Goal: Navigation & Orientation: Find specific page/section

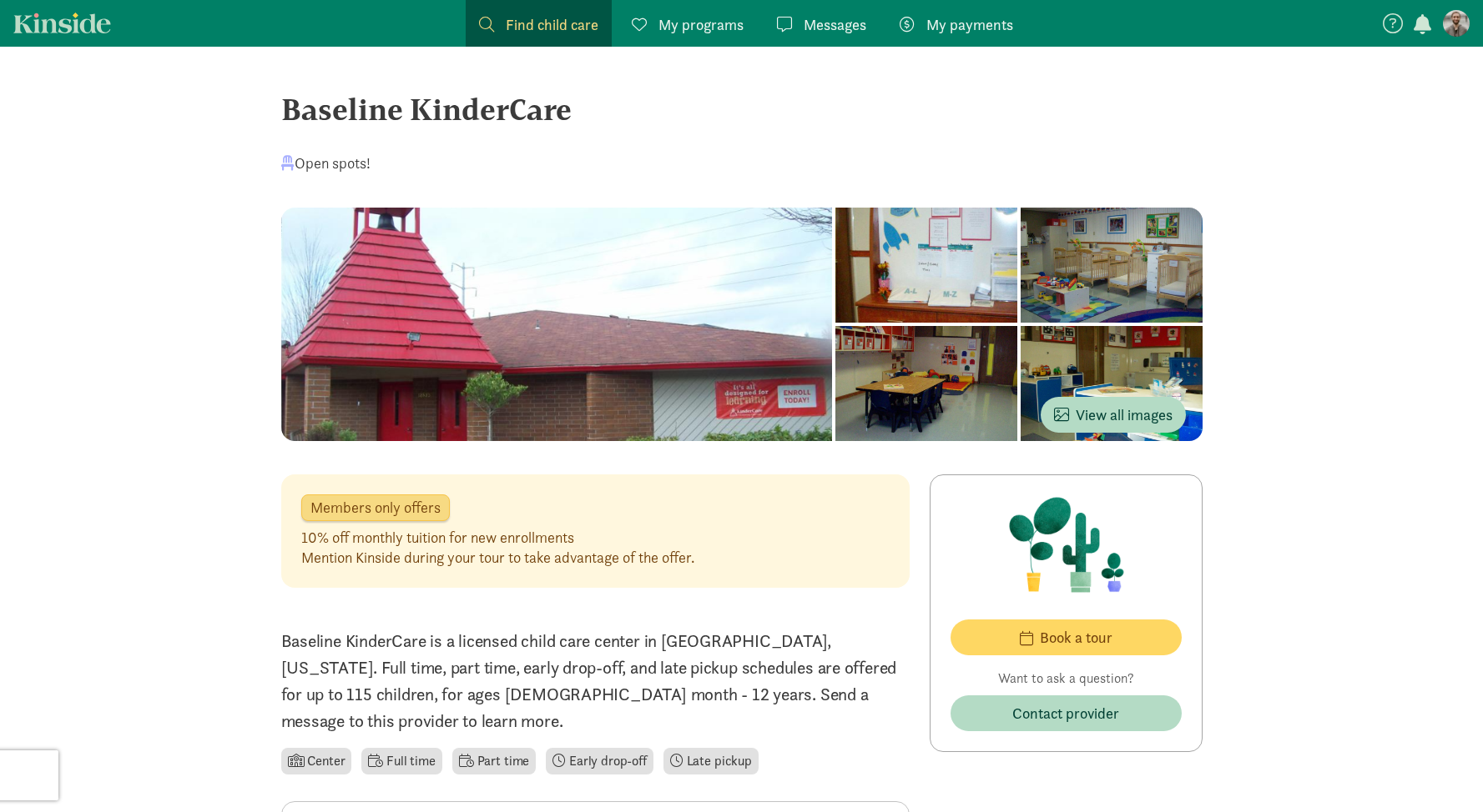
click at [1128, 111] on div "Baseline KinderCare" at bounding box center [742, 110] width 921 height 45
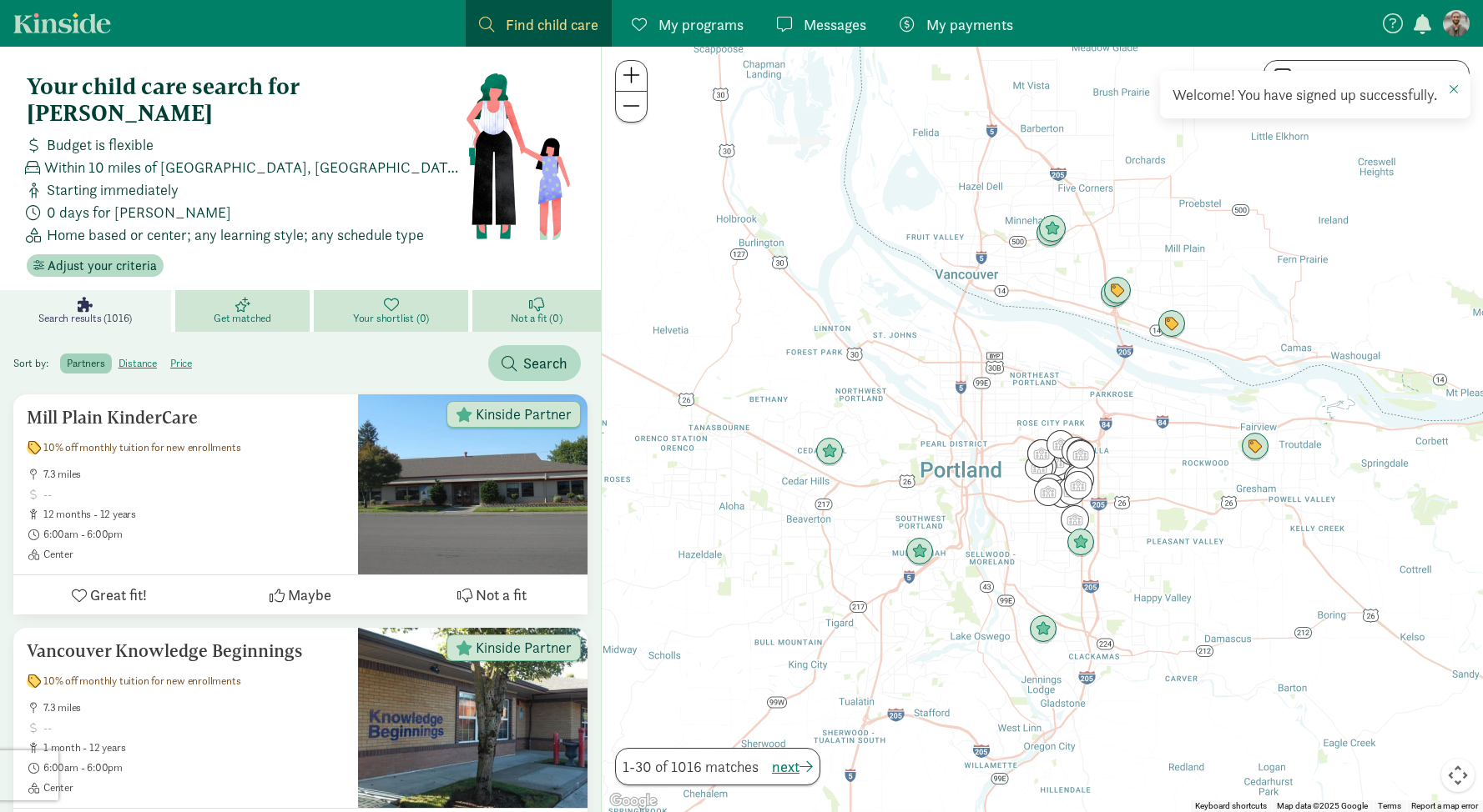
click at [722, 29] on span "My programs" at bounding box center [701, 25] width 85 height 23
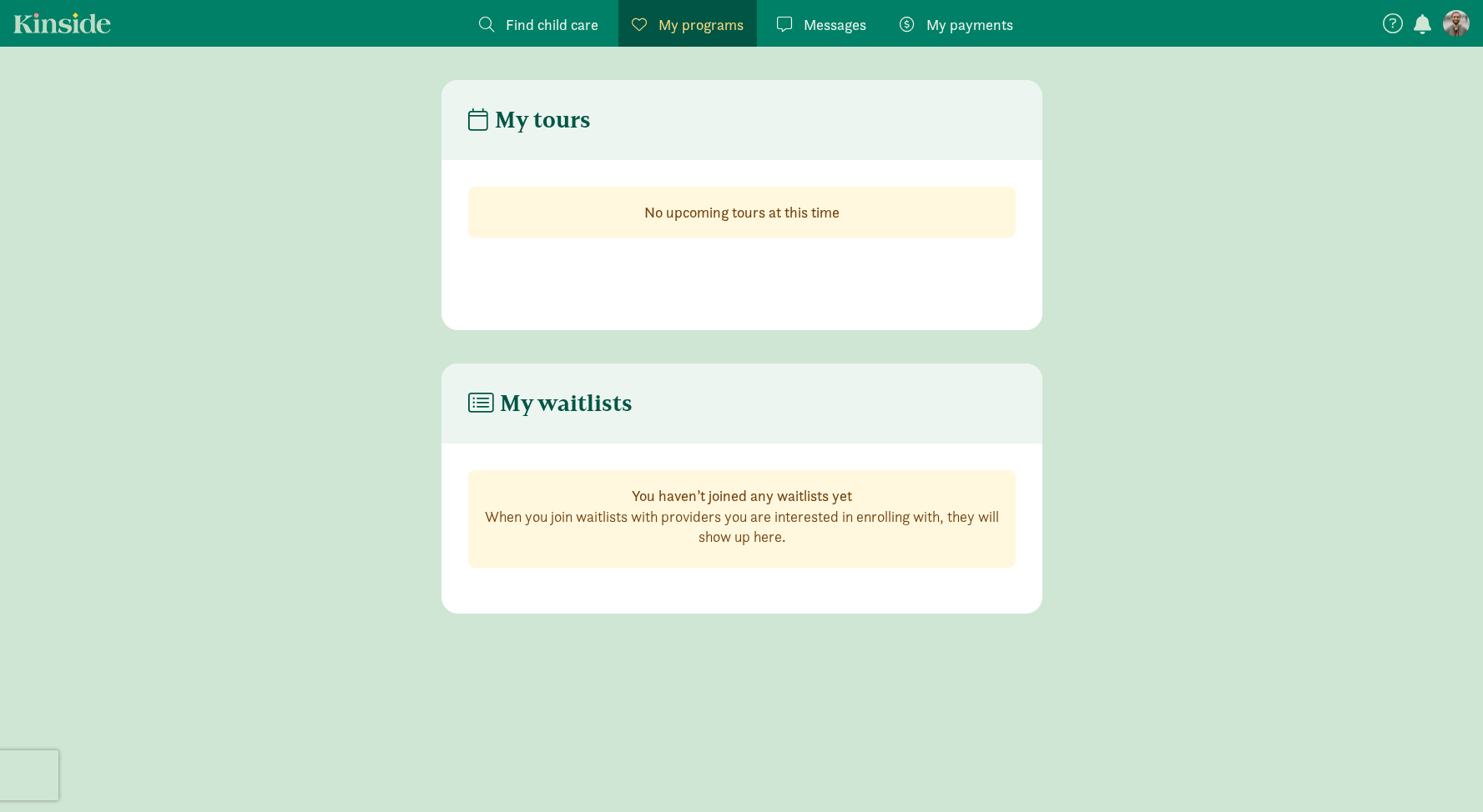
click at [556, 17] on span "Find child care" at bounding box center [552, 25] width 93 height 23
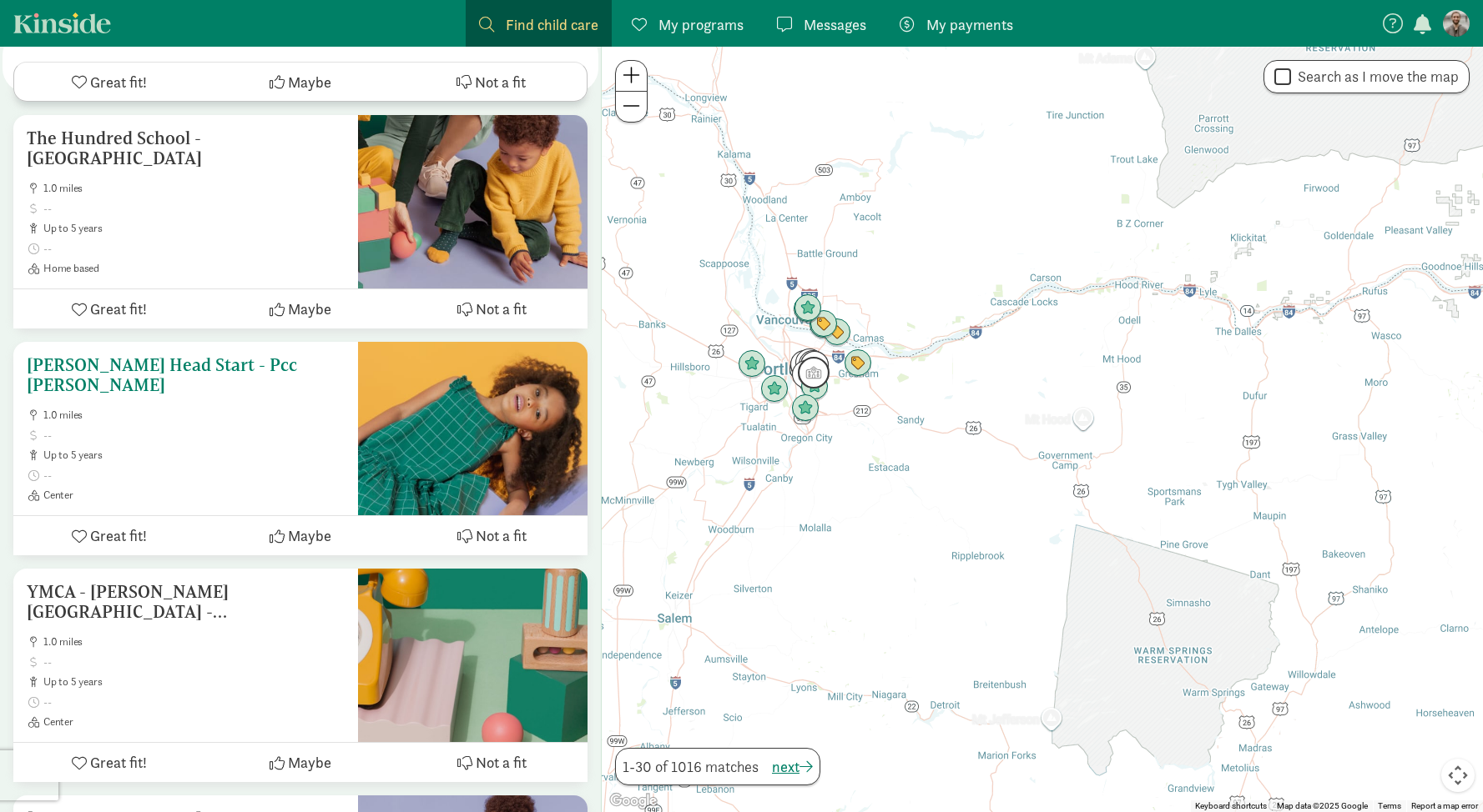
scroll to position [6334, 0]
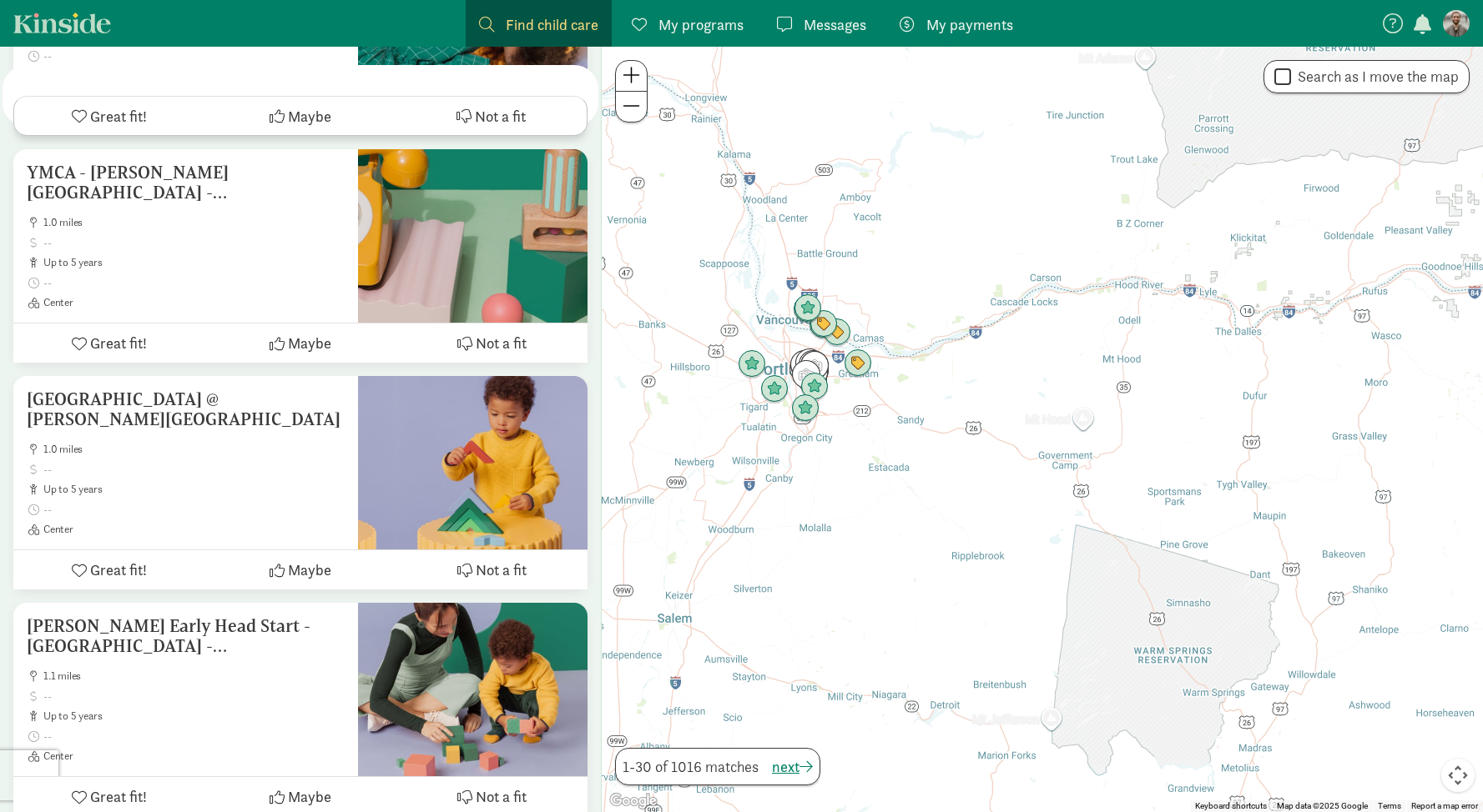
click at [1459, 28] on figure at bounding box center [1456, 24] width 26 height 26
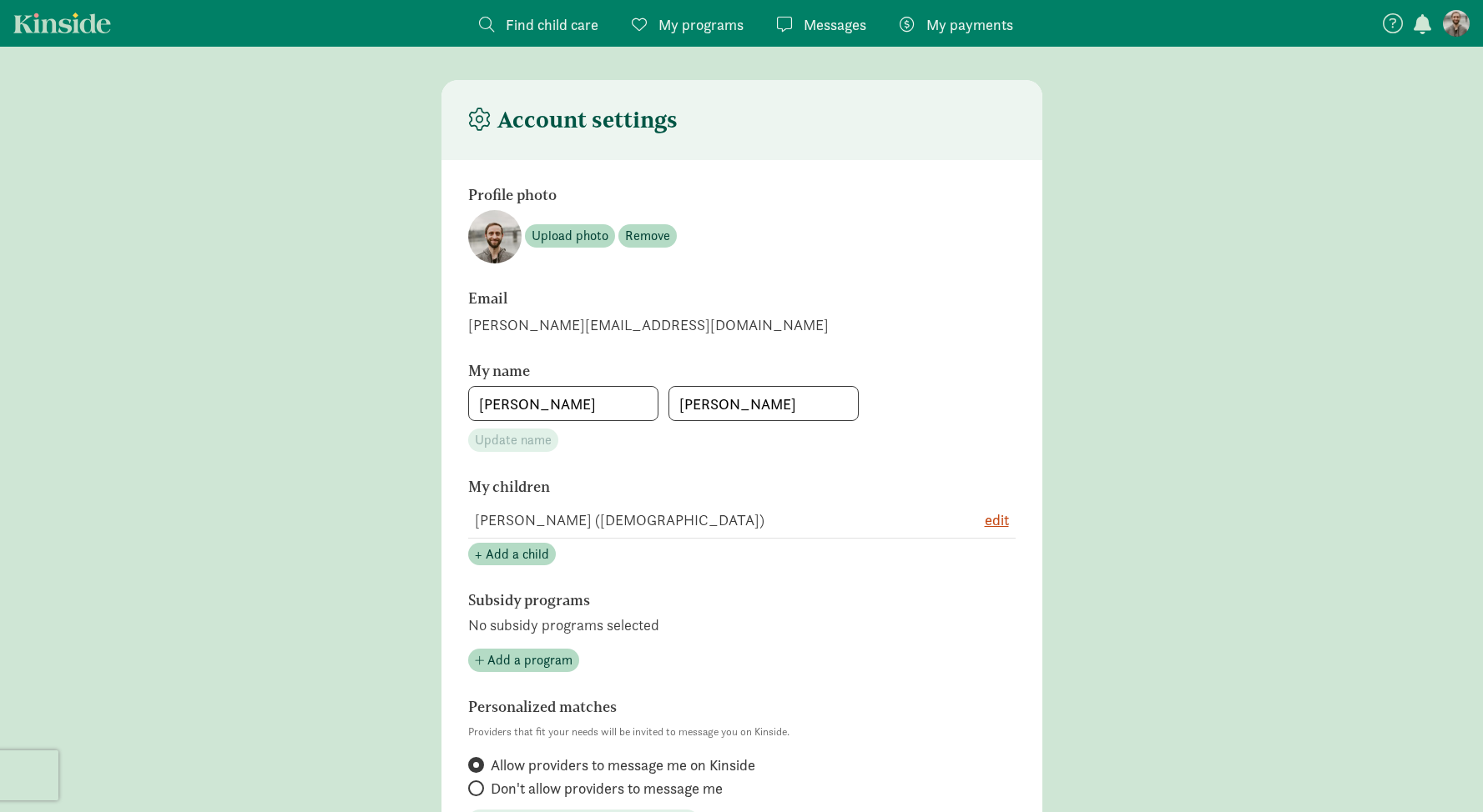
click at [77, 25] on link "Kinside" at bounding box center [61, 23] width 97 height 21
